Goal: Navigation & Orientation: Find specific page/section

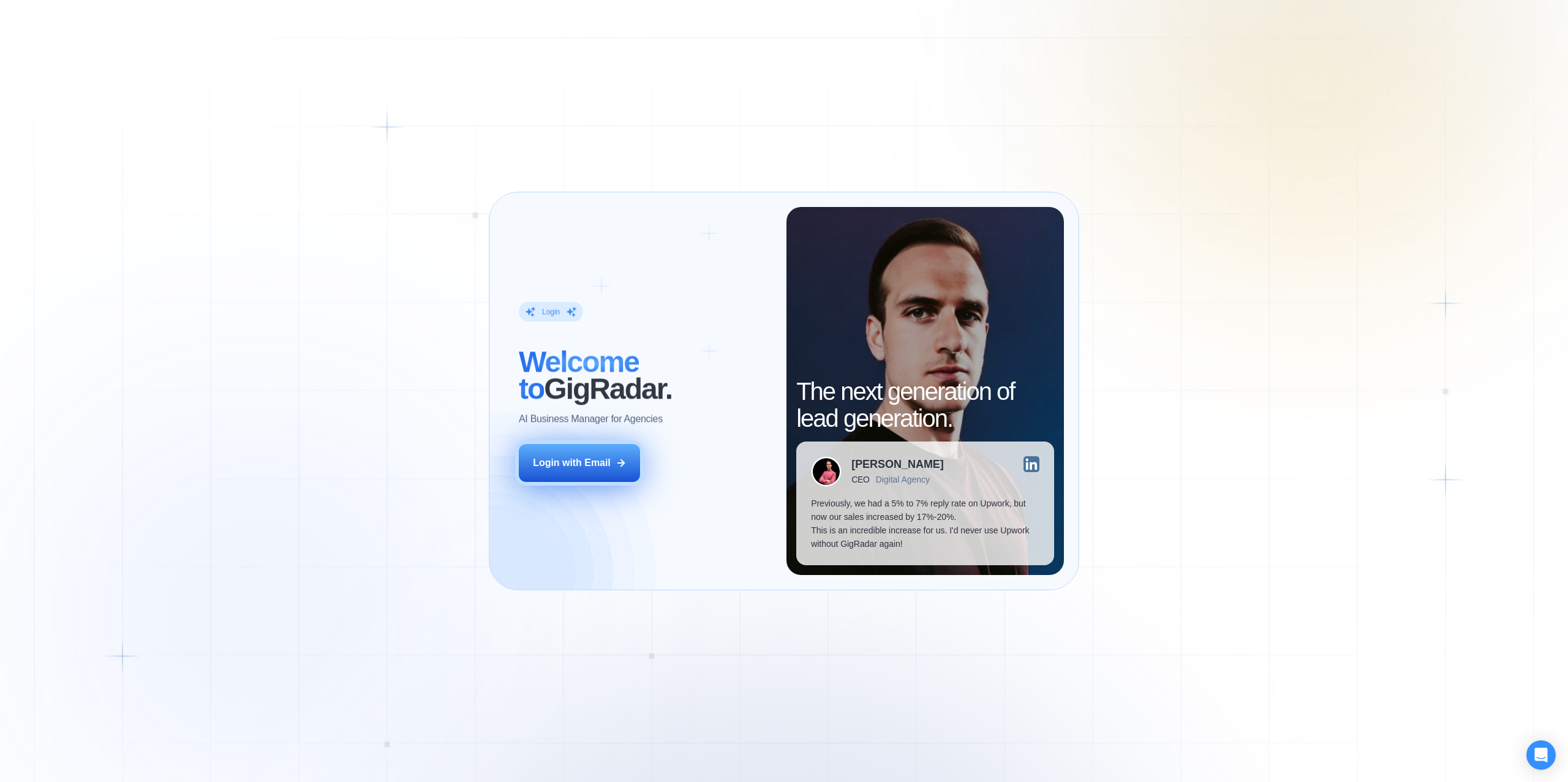
click at [624, 462] on icon at bounding box center [621, 462] width 7 height 7
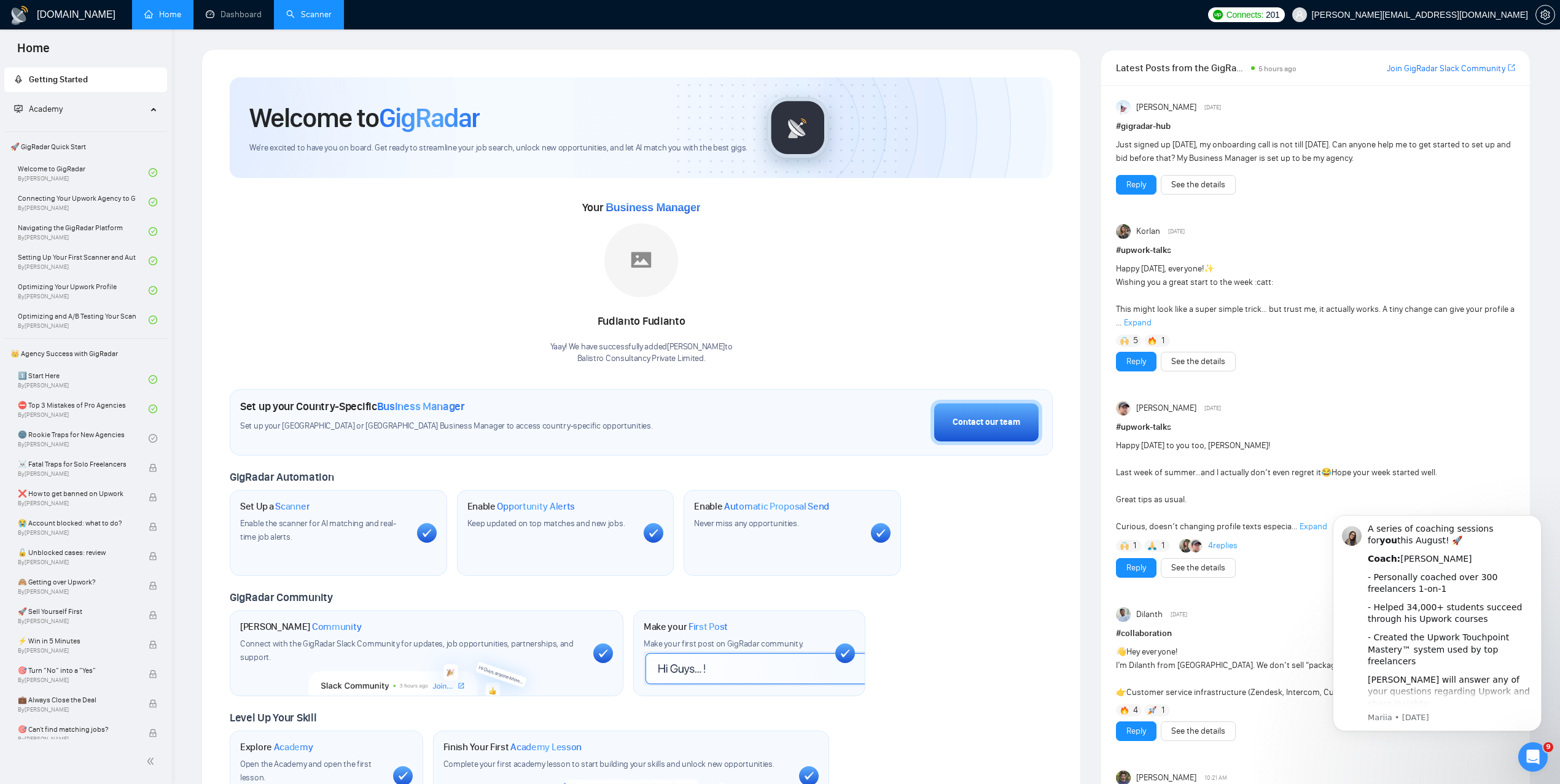
click at [321, 17] on link "Scanner" at bounding box center [308, 14] width 45 height 11
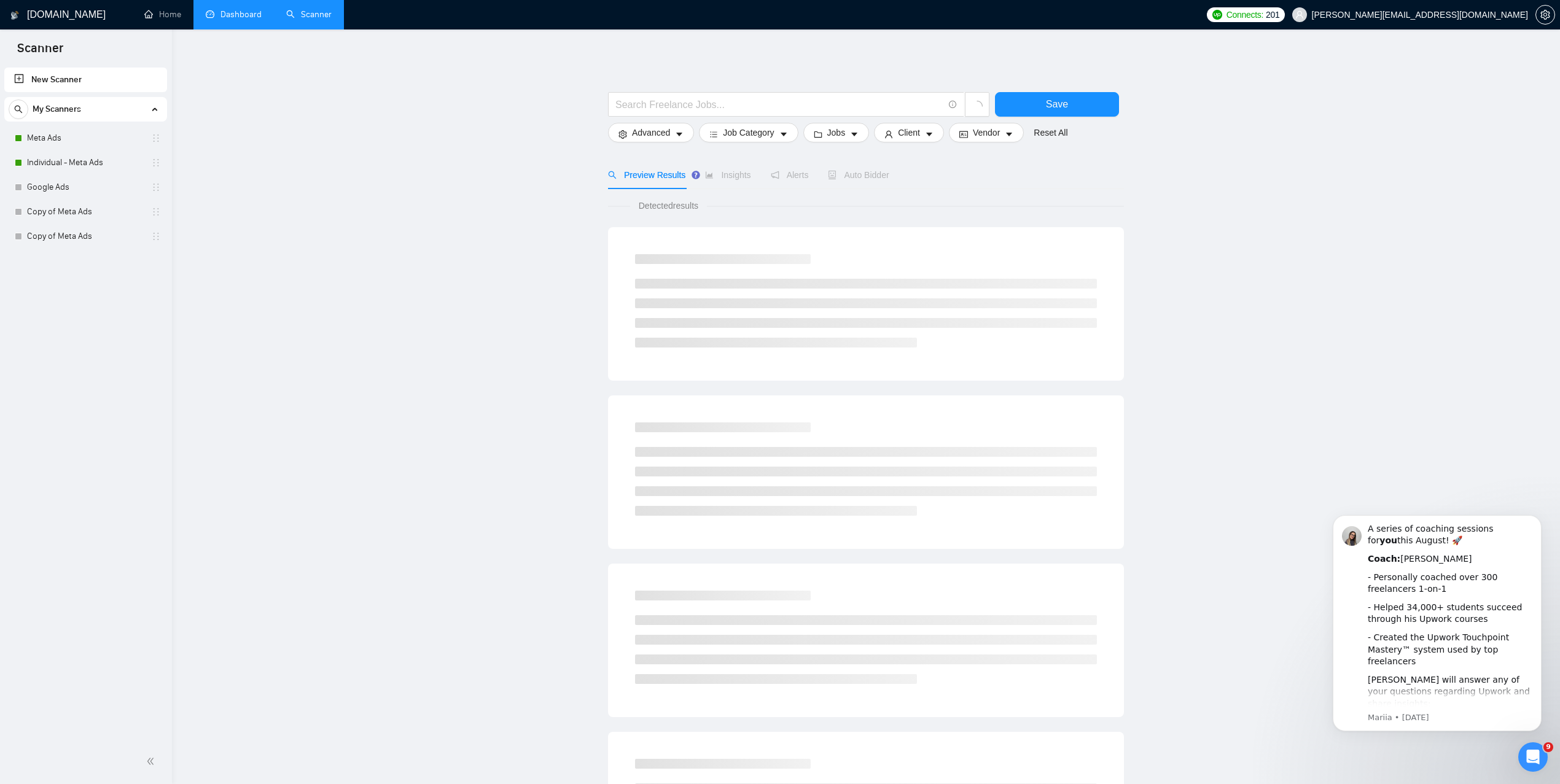
click at [218, 18] on link "Dashboard" at bounding box center [234, 14] width 56 height 11
